Goal: Information Seeking & Learning: Check status

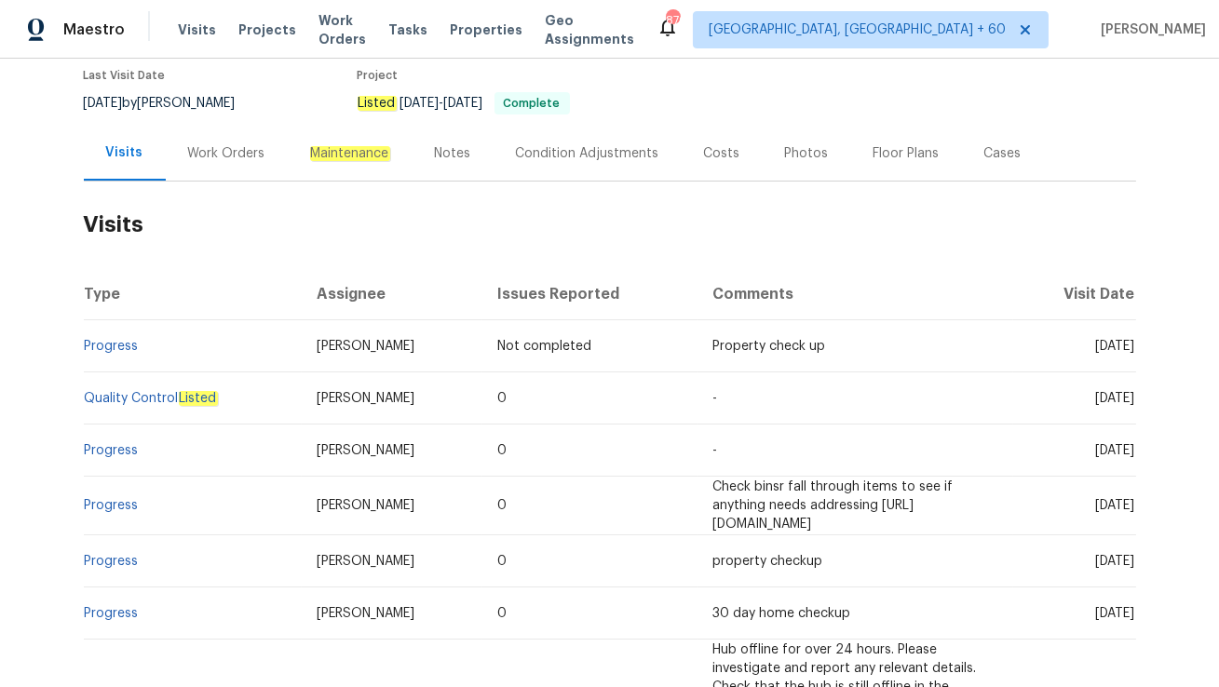
scroll to position [158, 0]
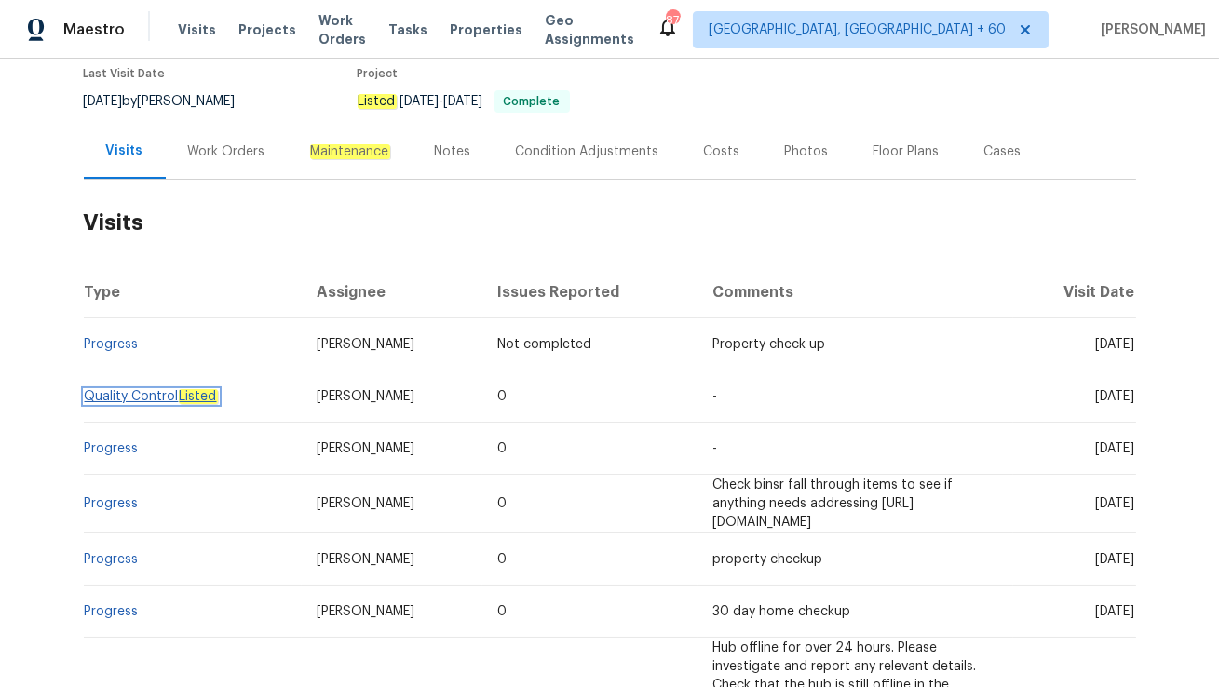
click at [129, 397] on link "Quality Control Listed" at bounding box center [151, 396] width 133 height 13
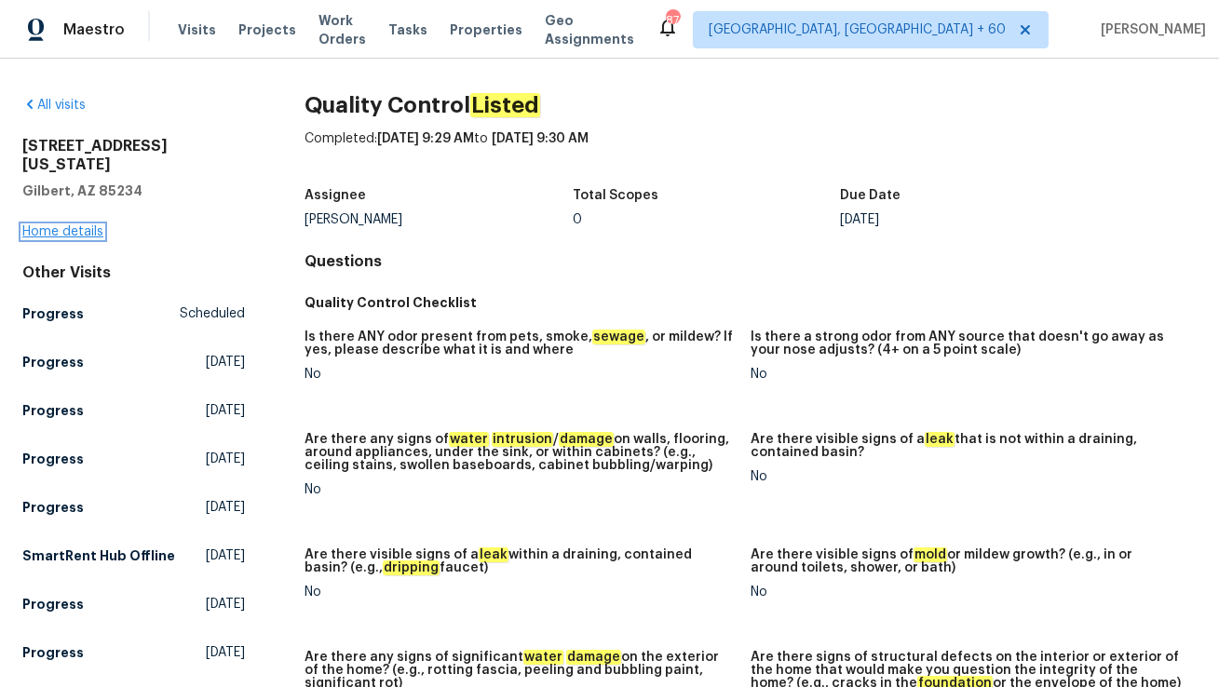
click at [57, 225] on link "Home details" at bounding box center [62, 231] width 81 height 13
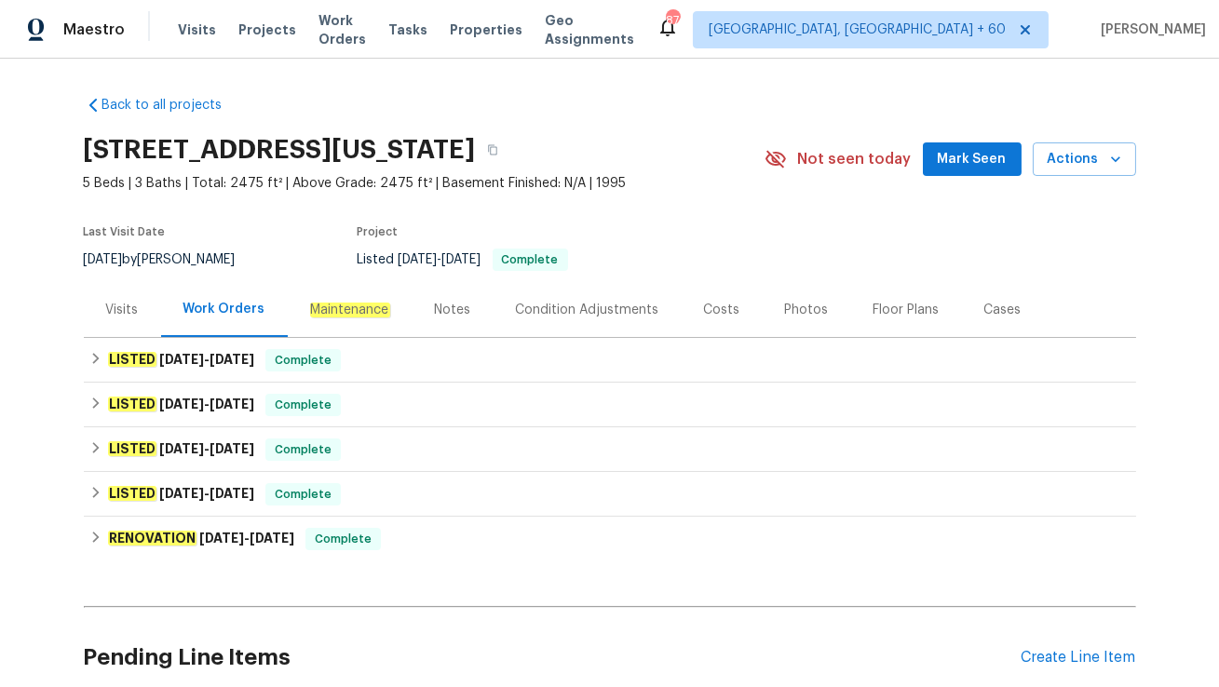
click at [94, 327] on div "Visits" at bounding box center [122, 309] width 77 height 55
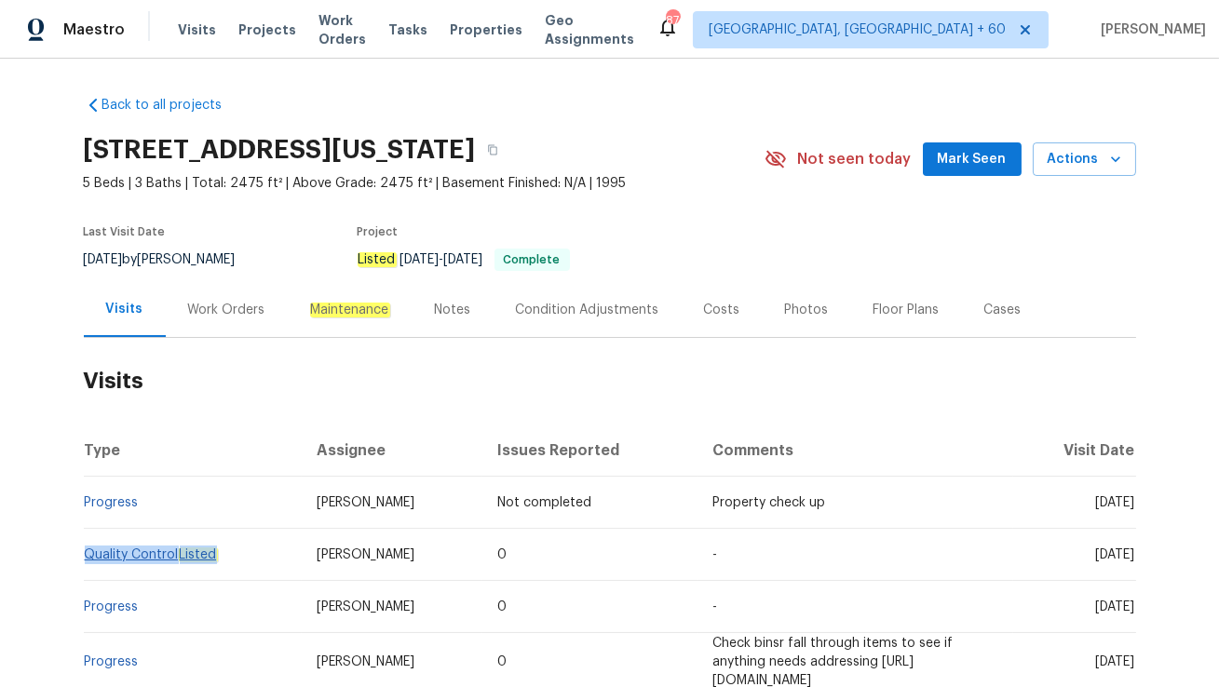
drag, startPoint x: 131, startPoint y: 578, endPoint x: 85, endPoint y: 565, distance: 48.4
click at [85, 565] on td "Quality Control Listed" at bounding box center [193, 555] width 219 height 52
copy link "Quality Control Listed"
click at [482, 463] on th "Issues Reported" at bounding box center [589, 451] width 215 height 52
drag, startPoint x: 141, startPoint y: 521, endPoint x: 86, endPoint y: 519, distance: 55.0
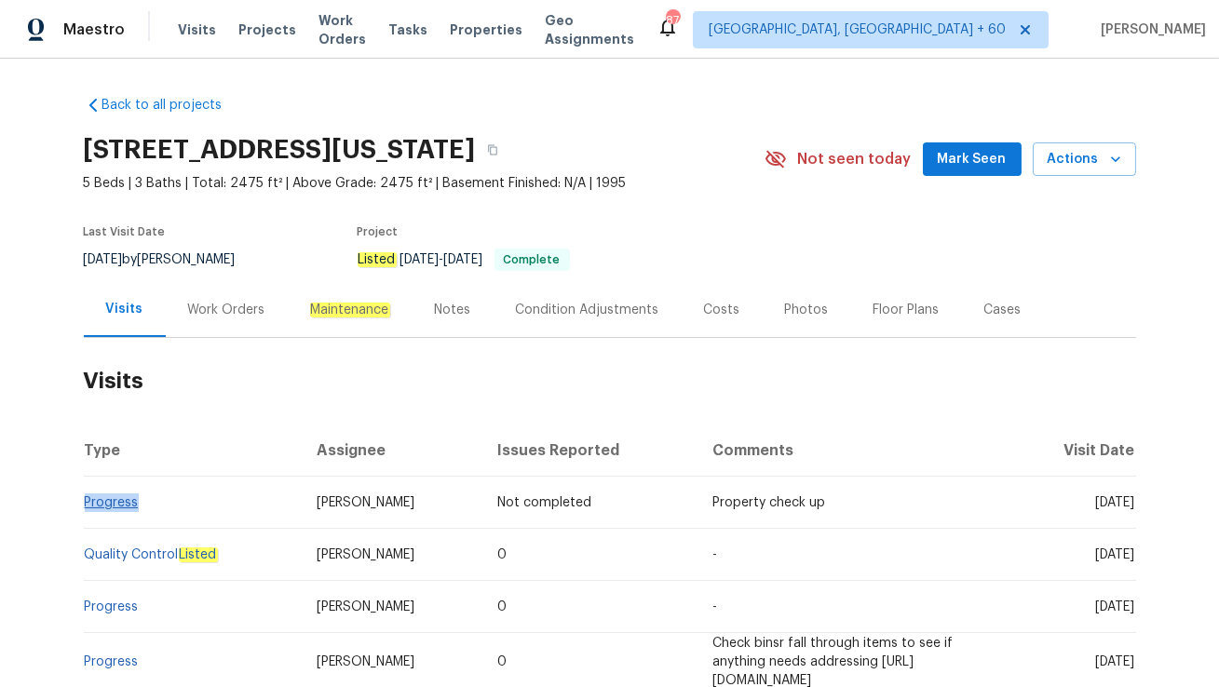
click at [86, 519] on td "Progress" at bounding box center [193, 503] width 219 height 52
copy link "Progress"
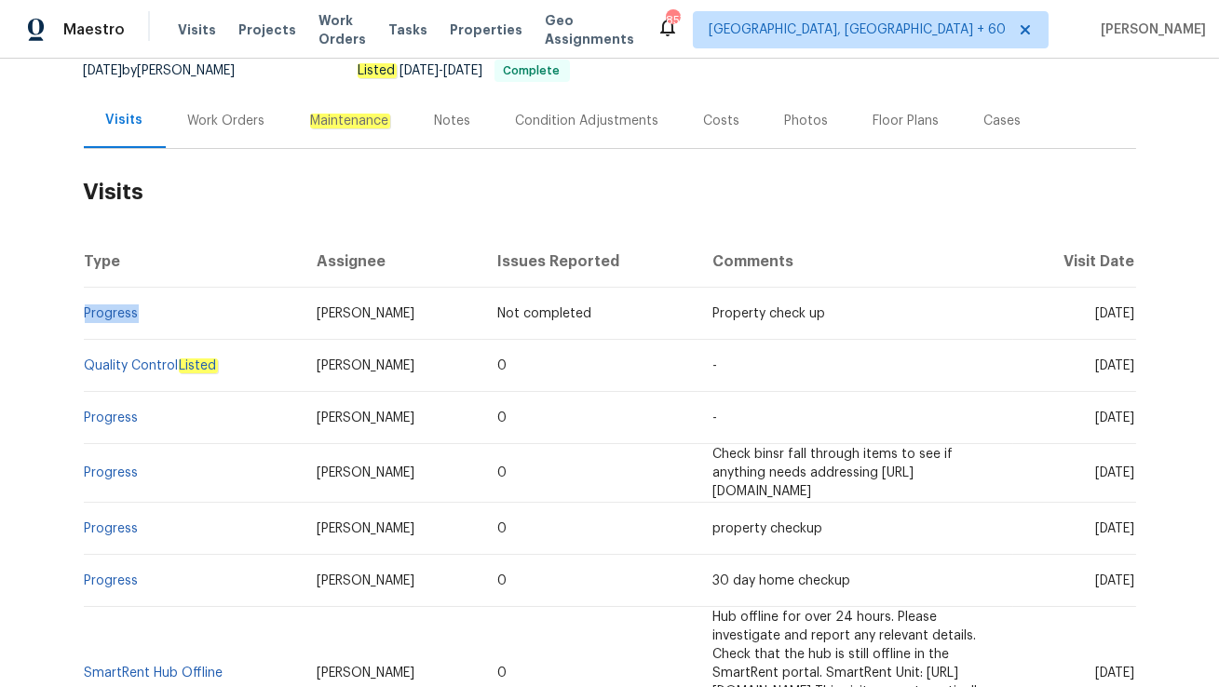
scroll to position [219, 0]
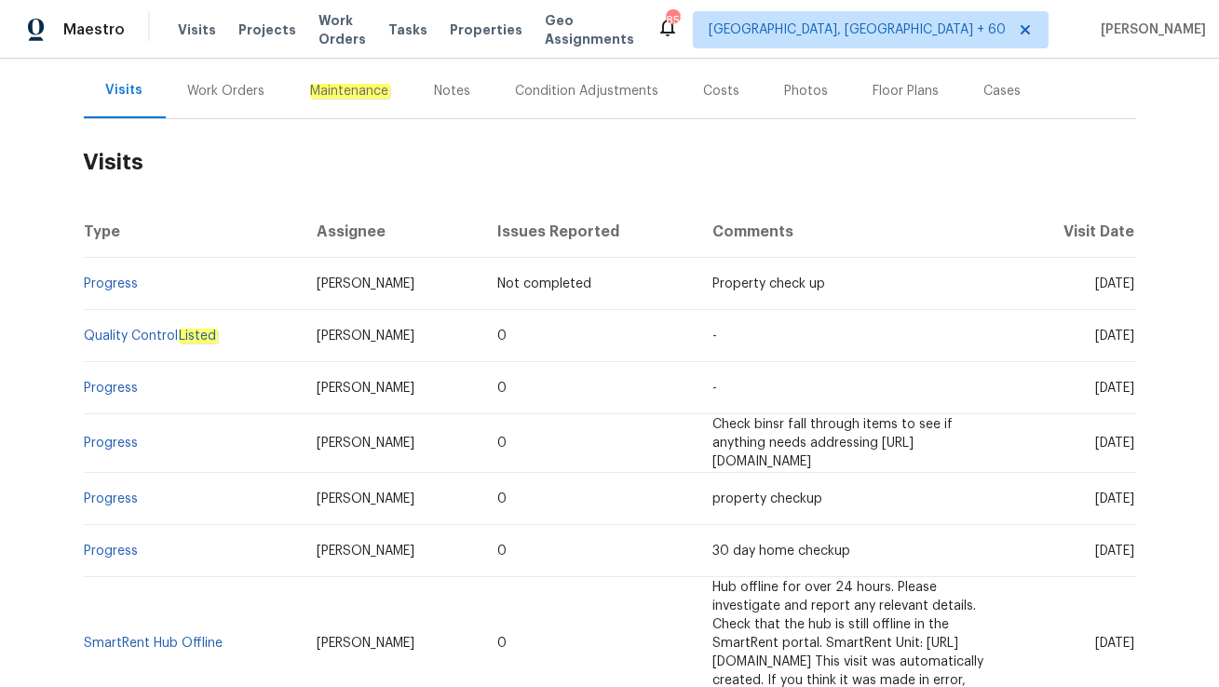
click at [143, 359] on td "Quality Control Listed" at bounding box center [193, 336] width 219 height 52
drag, startPoint x: 496, startPoint y: 295, endPoint x: 626, endPoint y: 299, distance: 129.5
click at [697, 299] on td "Property check up" at bounding box center [855, 284] width 316 height 52
click at [466, 194] on h2 "Visits" at bounding box center [610, 162] width 1052 height 87
click at [224, 96] on div "Work Orders" at bounding box center [226, 91] width 77 height 19
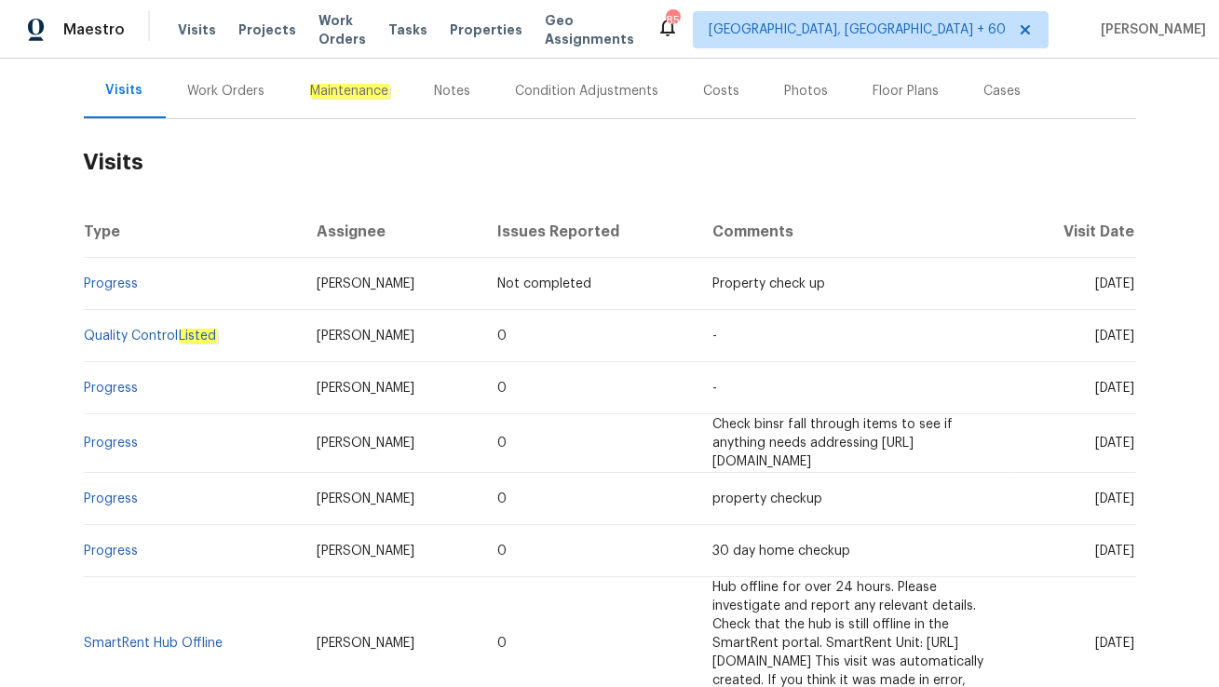
scroll to position [158, 0]
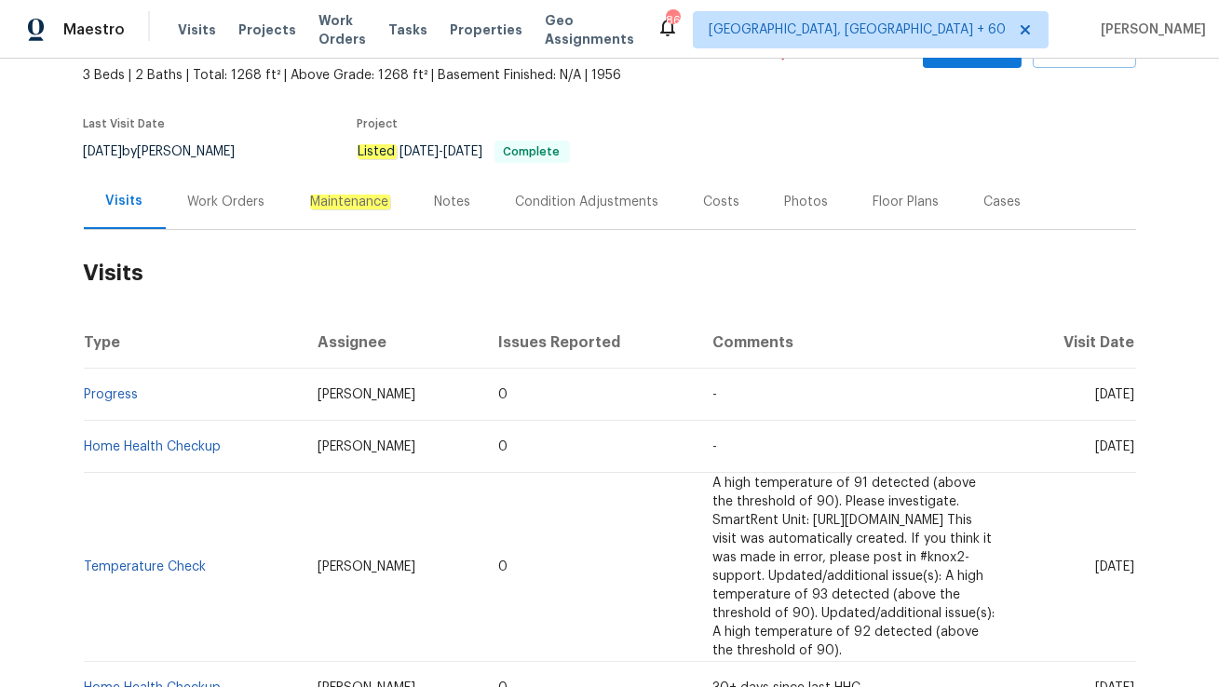
scroll to position [110, 0]
click at [220, 210] on div "Work Orders" at bounding box center [227, 199] width 122 height 55
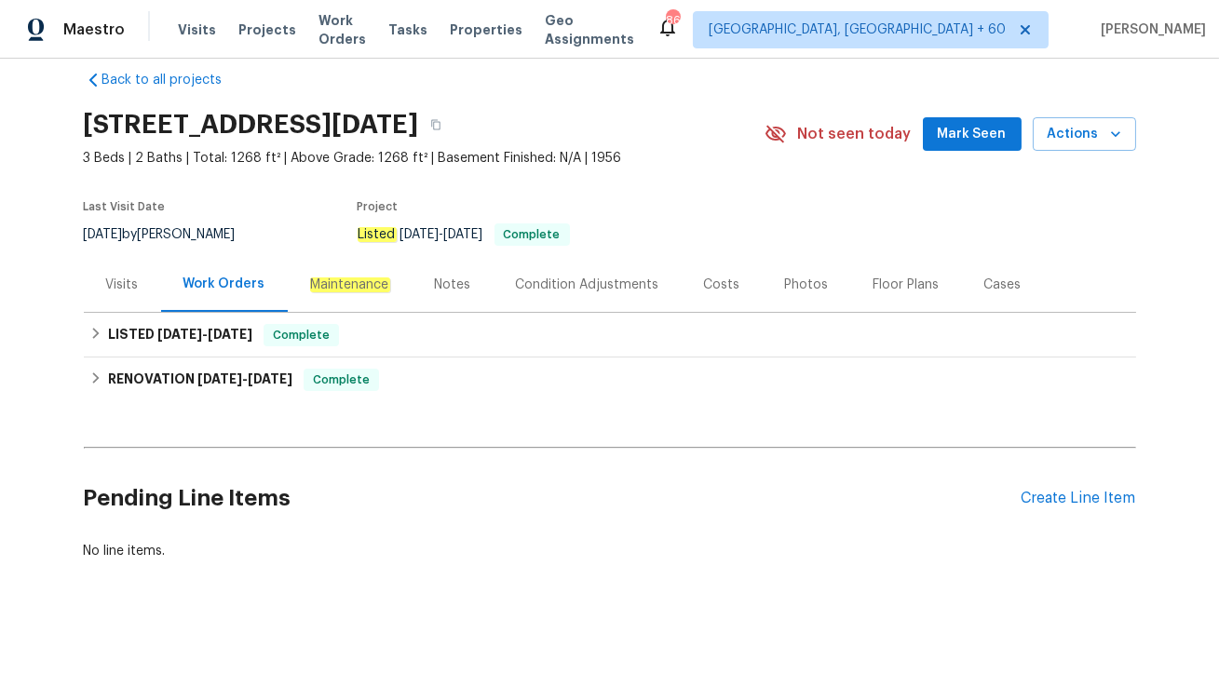
scroll to position [23, 0]
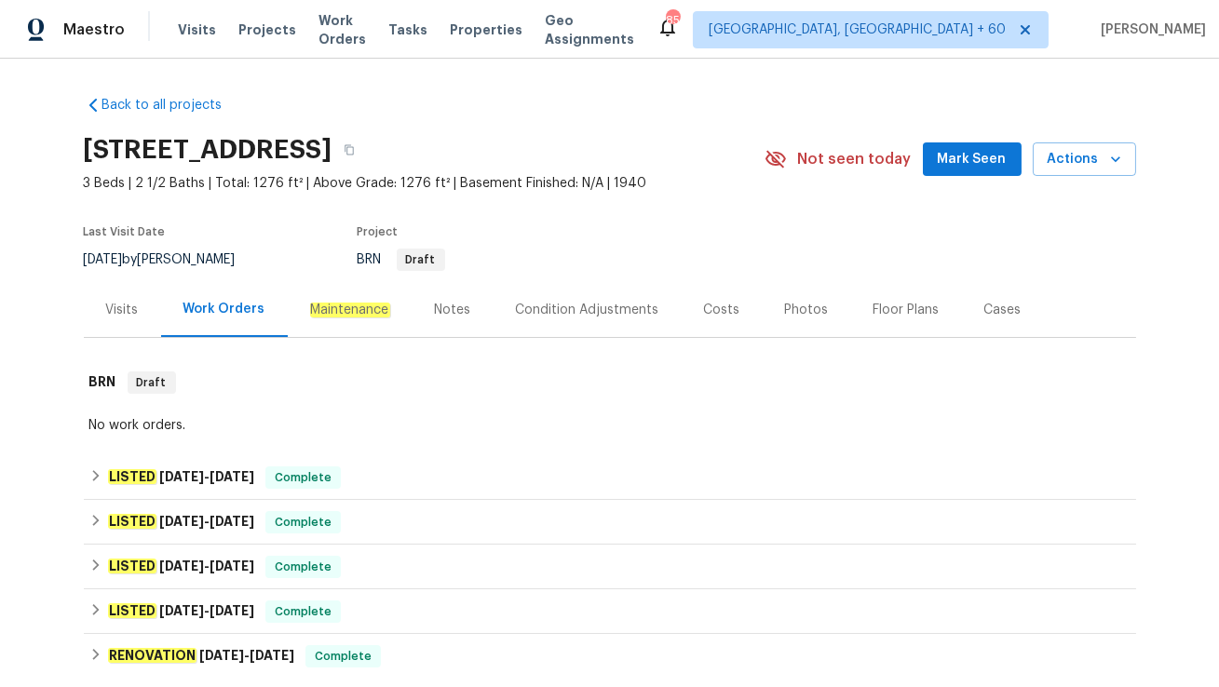
click at [356, 312] on em "Maintenance" at bounding box center [350, 310] width 80 height 15
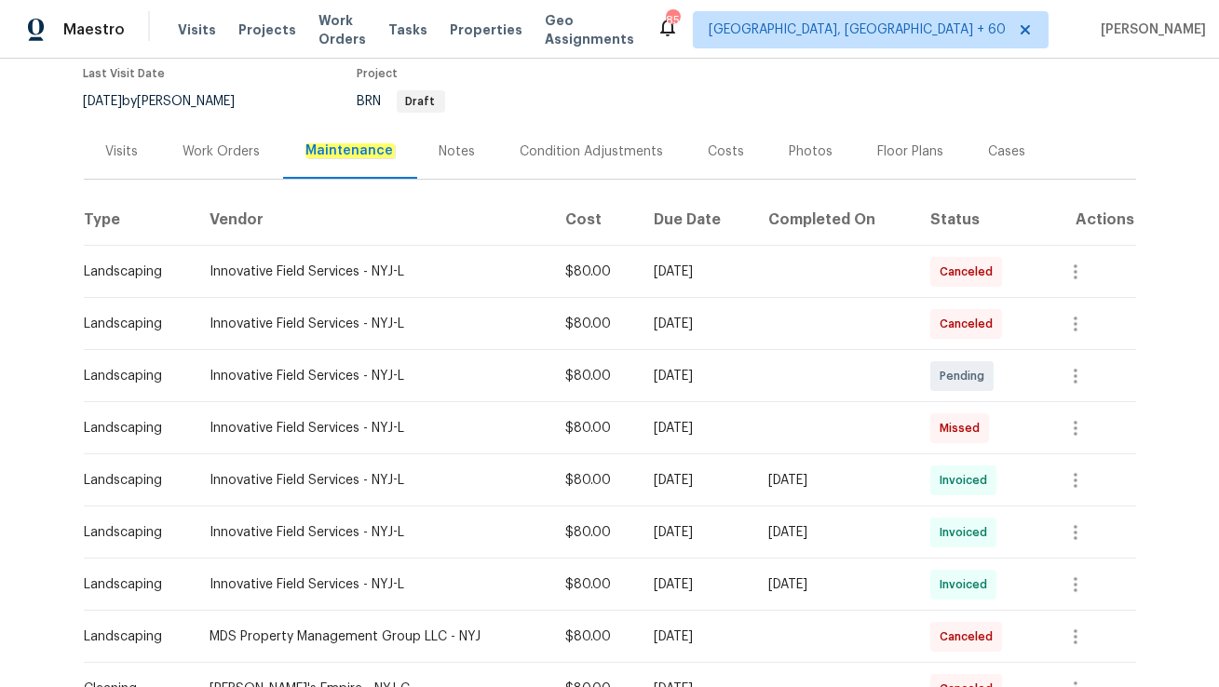
scroll to position [173, 0]
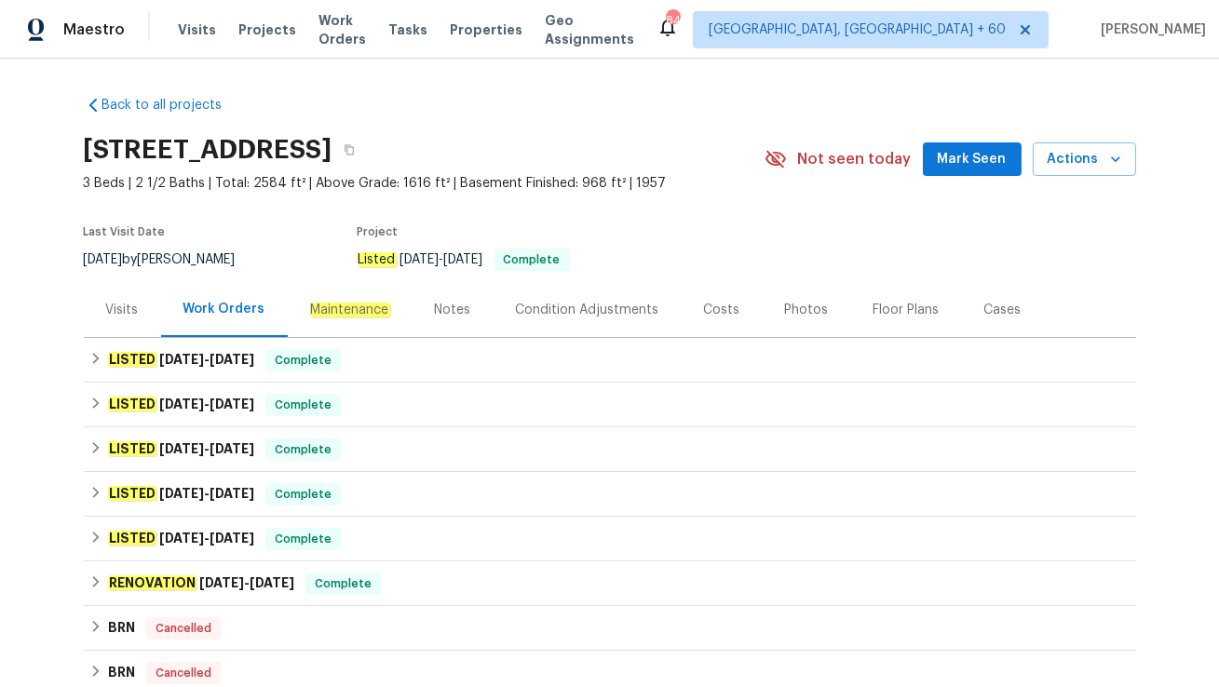
click at [126, 320] on div "Visits" at bounding box center [122, 309] width 77 height 55
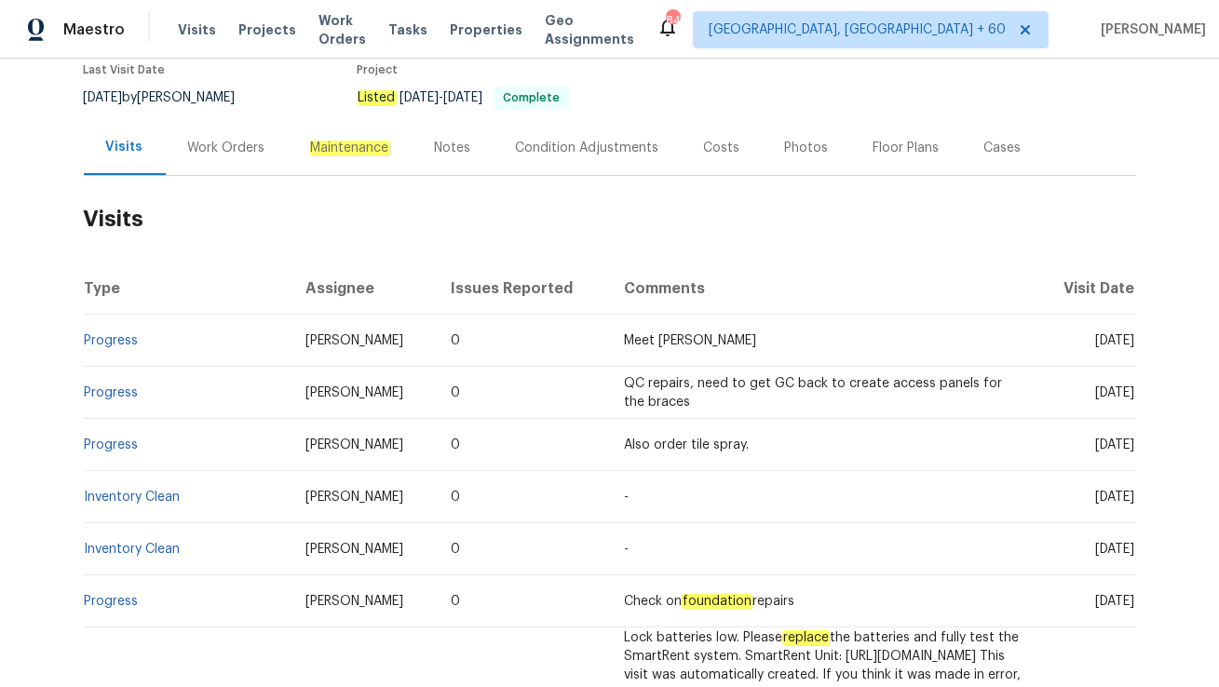
scroll to position [161, 0]
click at [205, 164] on div "Work Orders" at bounding box center [227, 148] width 122 height 55
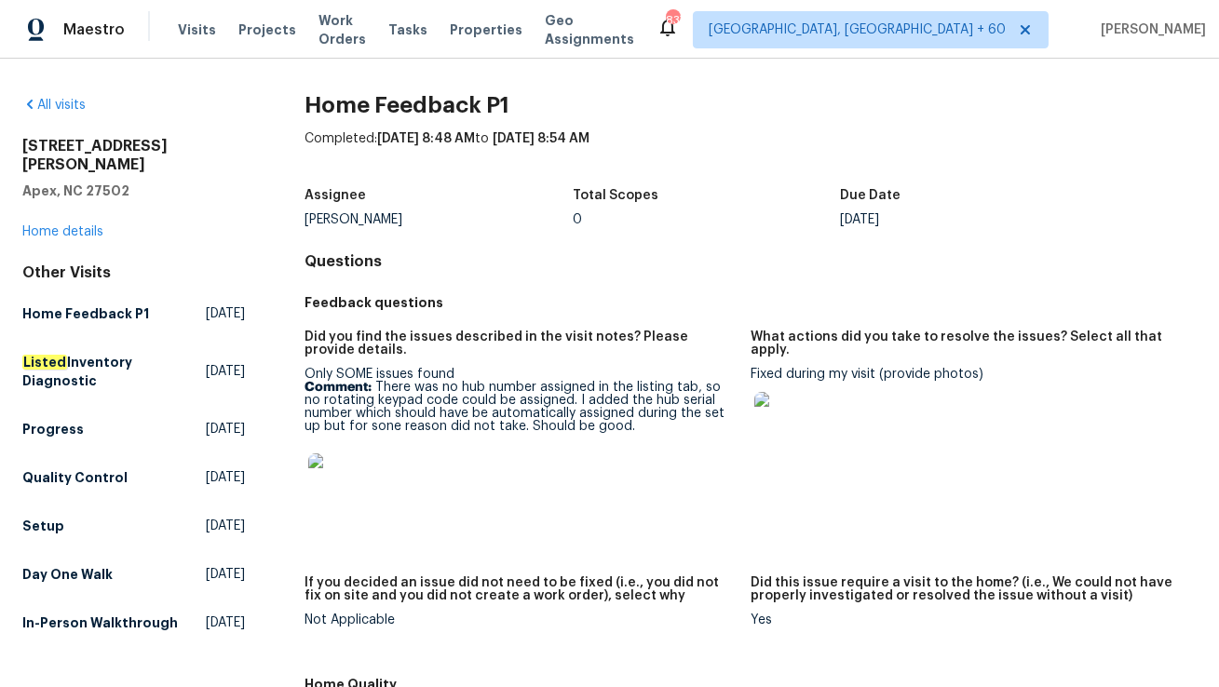
scroll to position [60, 0]
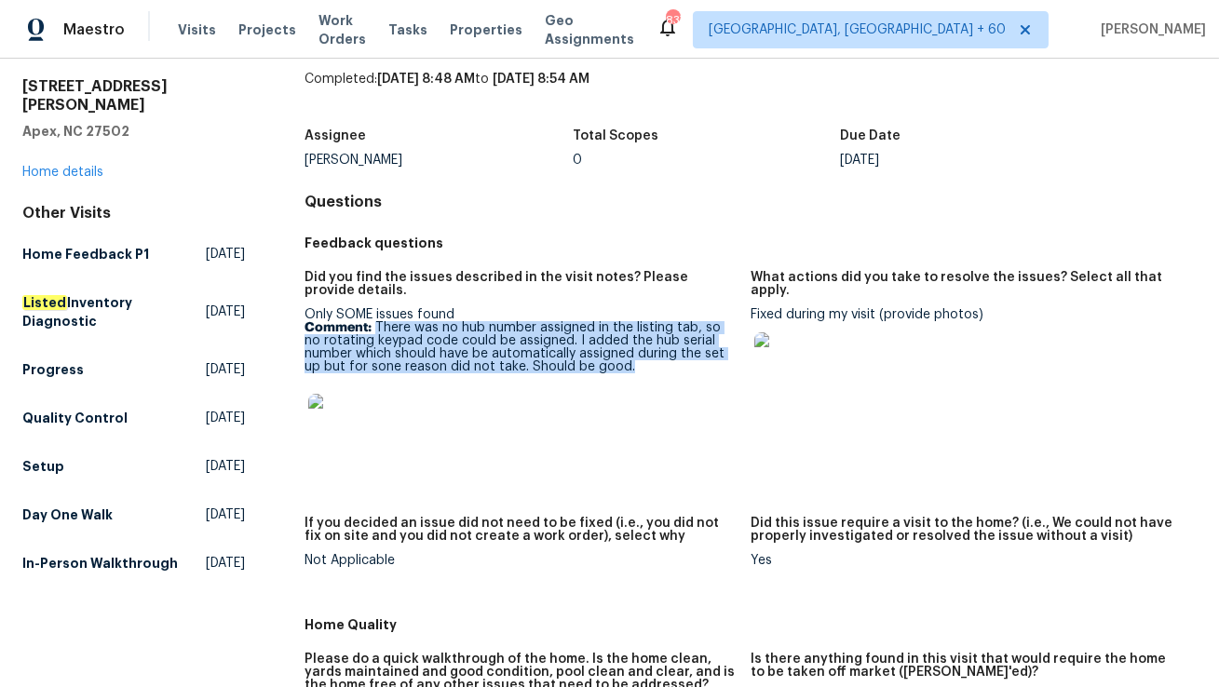
drag, startPoint x: 377, startPoint y: 327, endPoint x: 640, endPoint y: 364, distance: 265.2
click at [640, 364] on p "Comment: There was no hub number assigned in the listing tab, so no rotating ke…" at bounding box center [519, 347] width 431 height 52
copy p "There was no hub number assigned in the listing tab, so no rotating keypad code…"
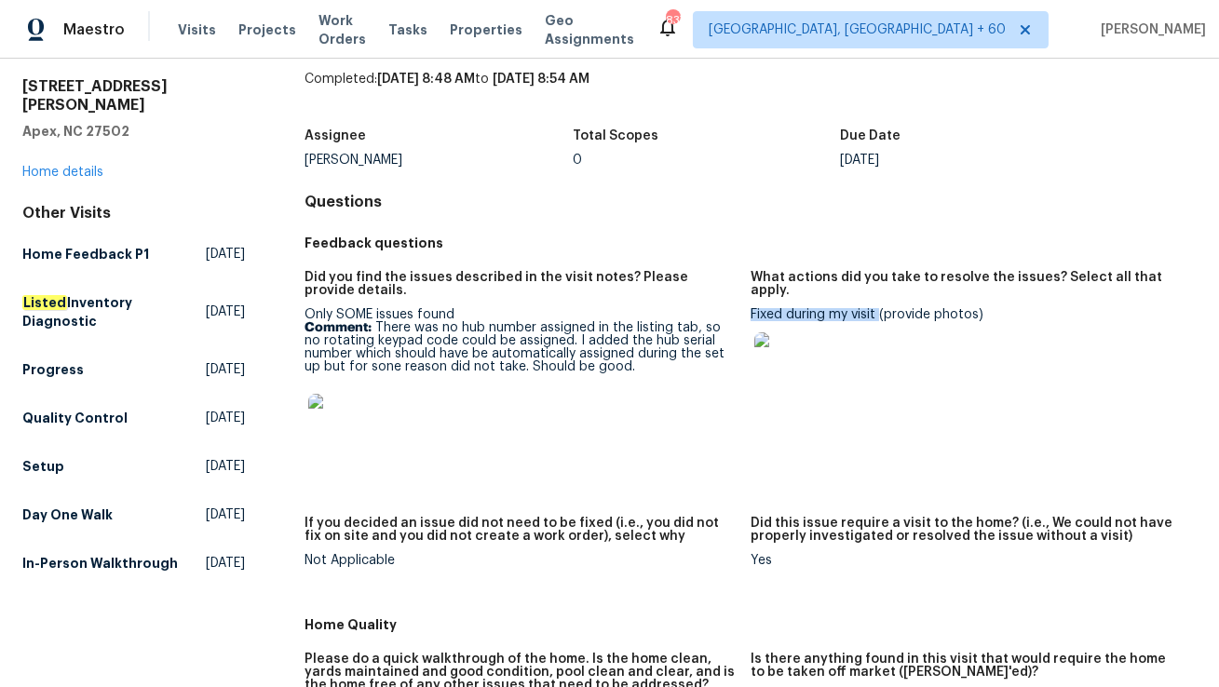
drag, startPoint x: 752, startPoint y: 299, endPoint x: 880, endPoint y: 302, distance: 127.6
click at [880, 308] on div "Fixed during my visit (provide photos)" at bounding box center [966, 355] width 431 height 95
copy div "Fixed during my visit"
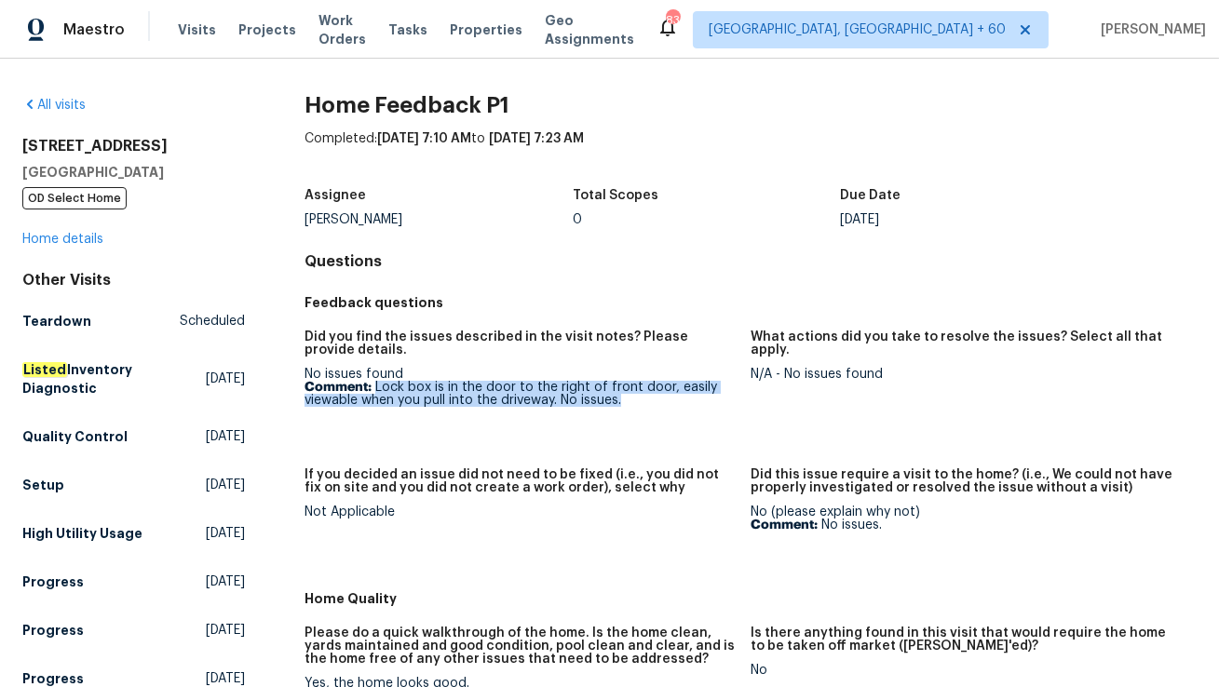
drag, startPoint x: 374, startPoint y: 387, endPoint x: 636, endPoint y: 413, distance: 262.9
click at [636, 413] on figure "Did you find the issues described in the visit notes? Please provide details. N…" at bounding box center [527, 388] width 446 height 115
copy p "Lock box is in the door to the right of front door, easily viewable when you pu…"
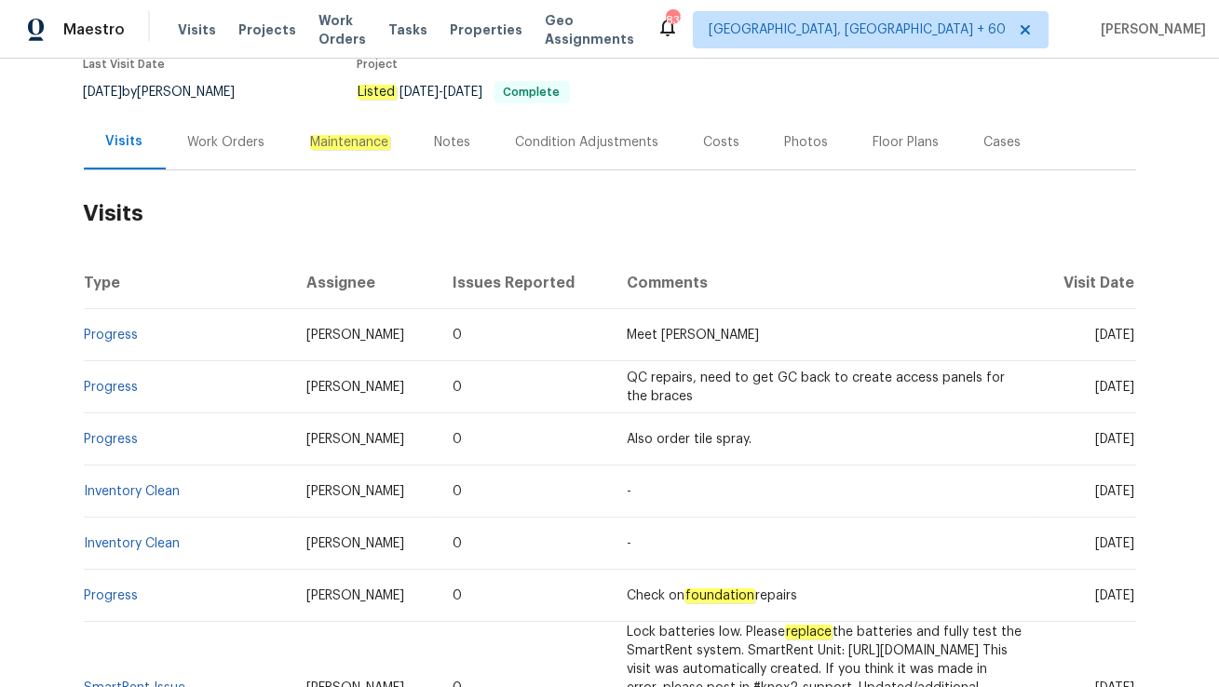
scroll to position [170, 0]
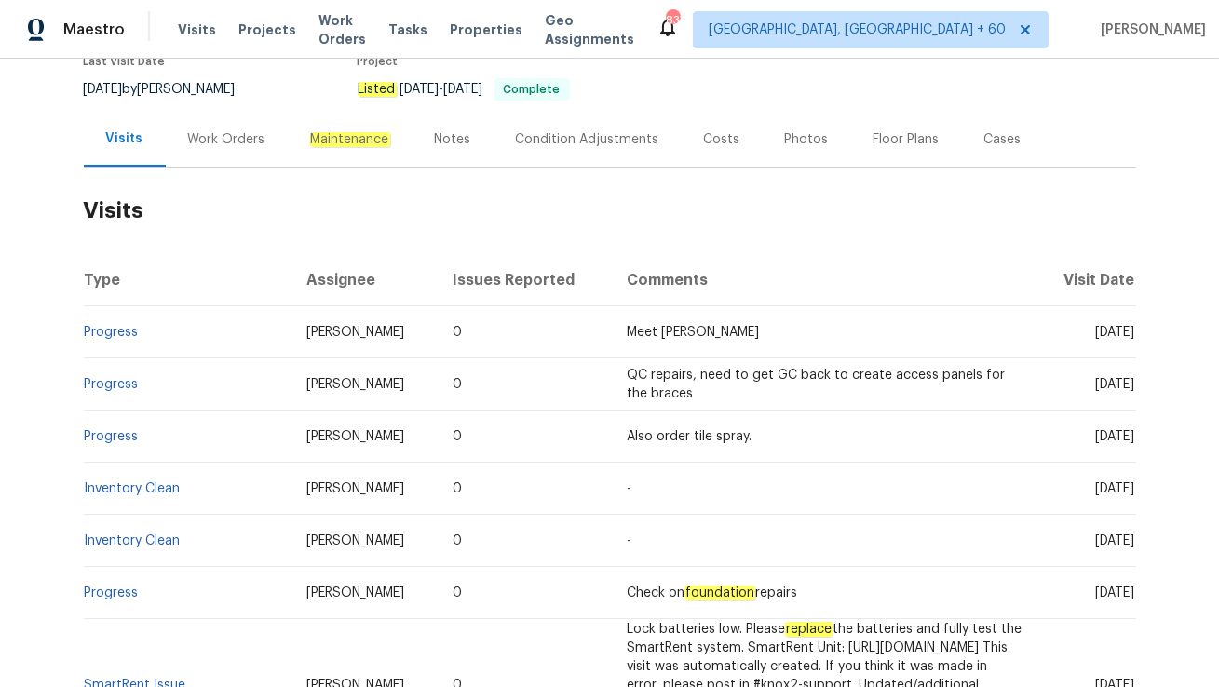
click at [209, 130] on div "Work Orders" at bounding box center [226, 139] width 77 height 19
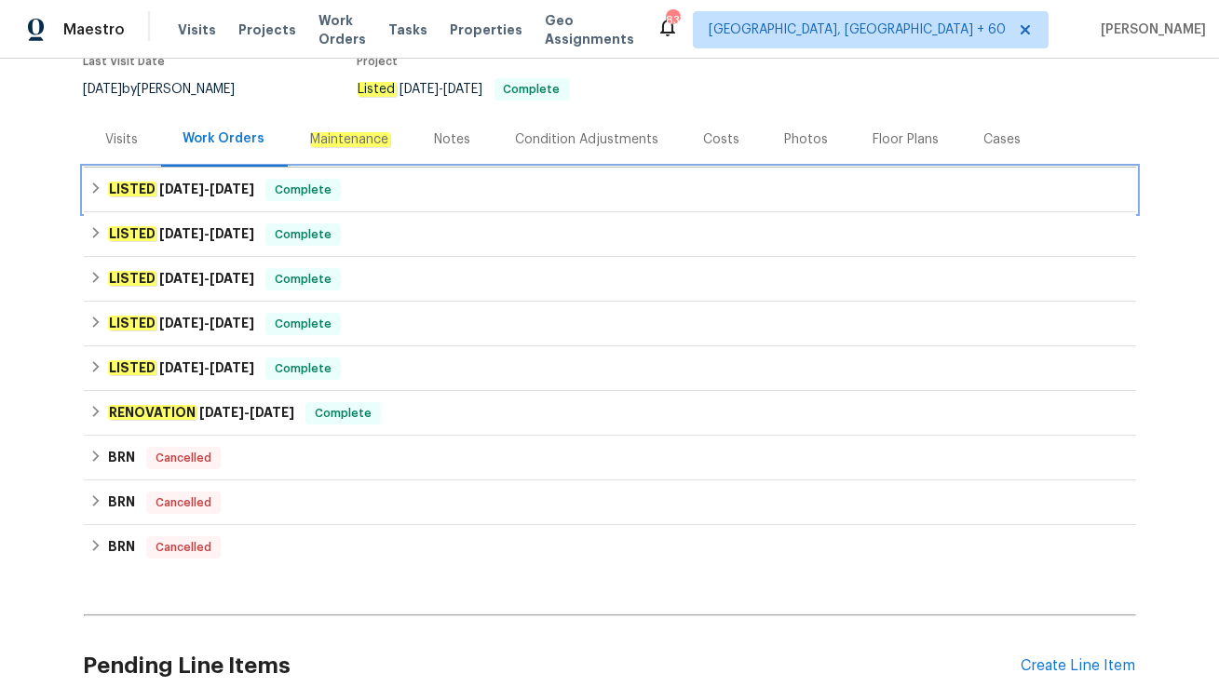
click at [375, 189] on div "LISTED [DATE] - [DATE] Complete" at bounding box center [609, 190] width 1041 height 22
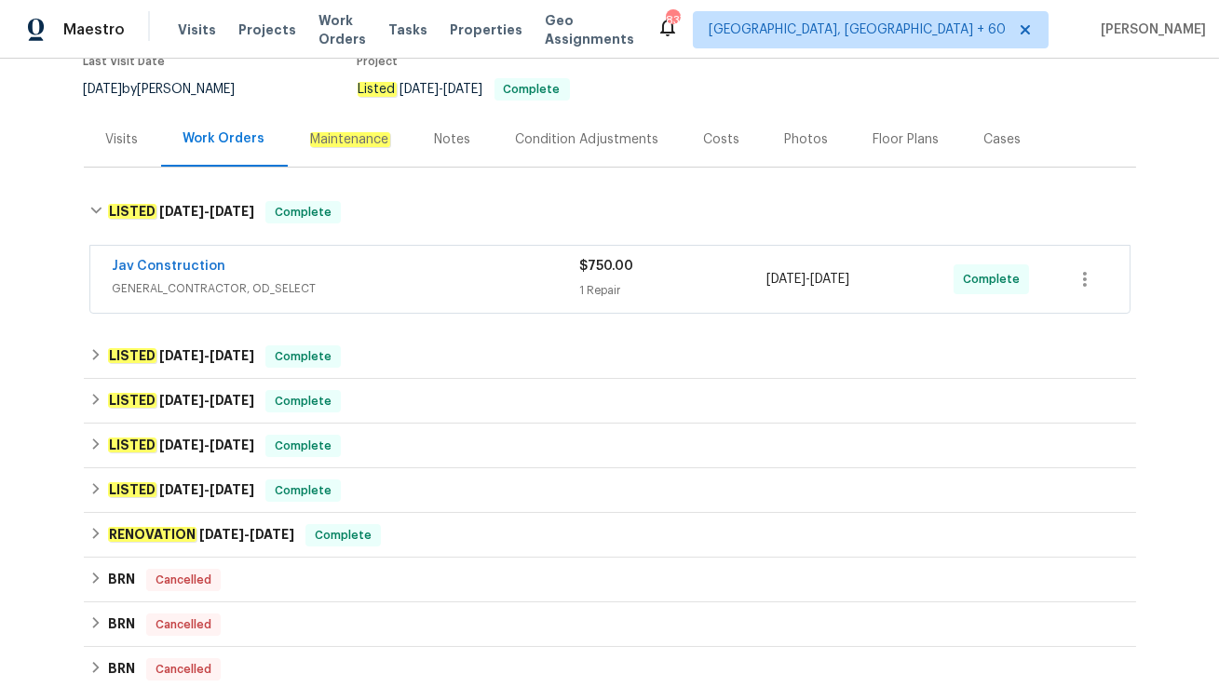
click at [116, 145] on div "Visits" at bounding box center [122, 139] width 33 height 19
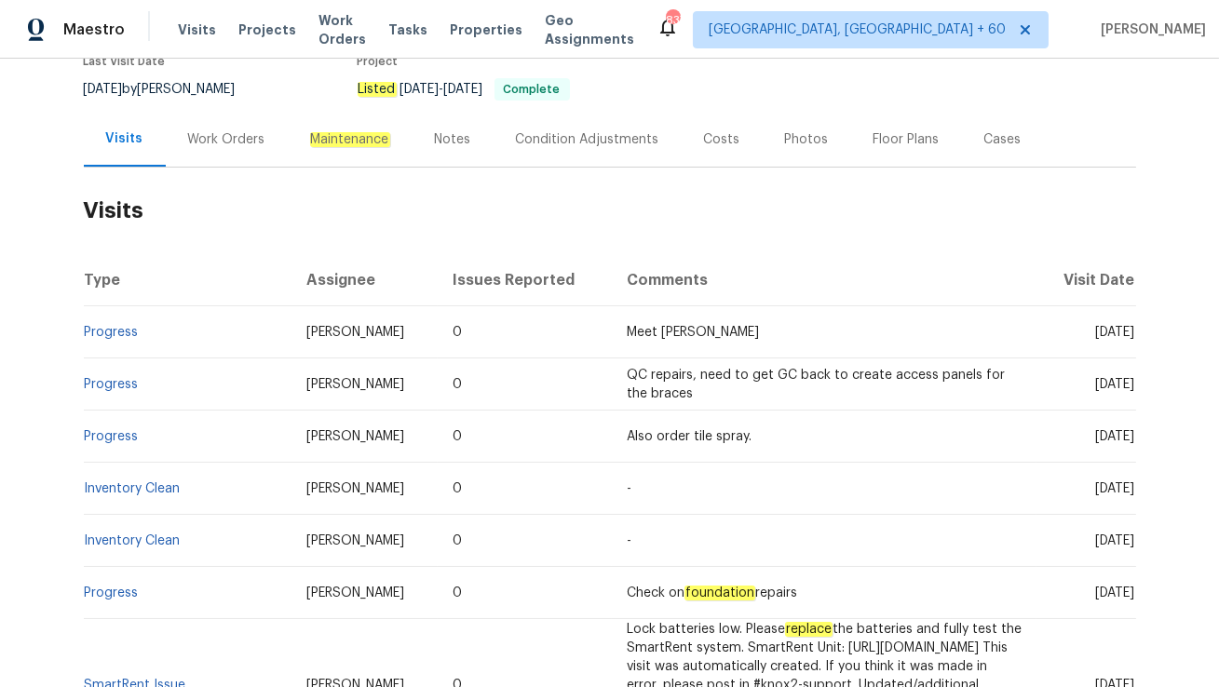
click at [221, 145] on div "Work Orders" at bounding box center [226, 139] width 77 height 19
